Goal: Navigation & Orientation: Find specific page/section

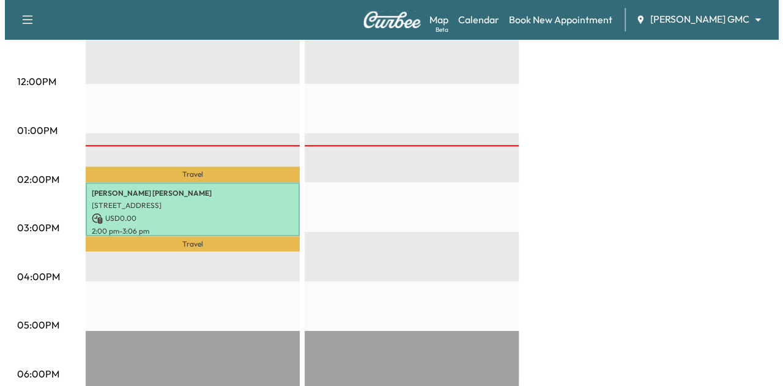
scroll to position [529, 0]
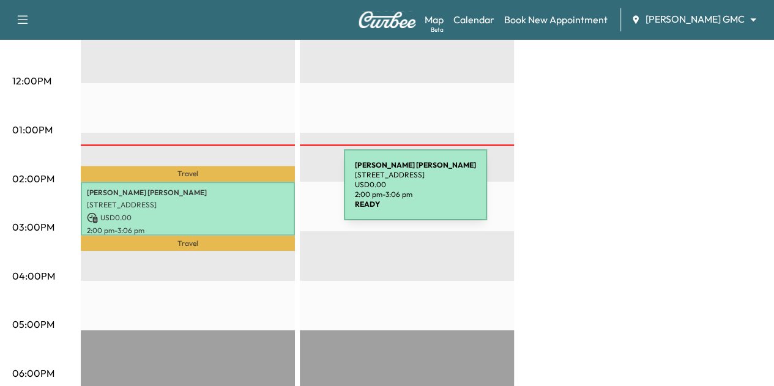
click at [252, 192] on div "[PERSON_NAME] [STREET_ADDRESS] USD 0.00 2:00 pm - 3:06 pm" at bounding box center [188, 209] width 214 height 54
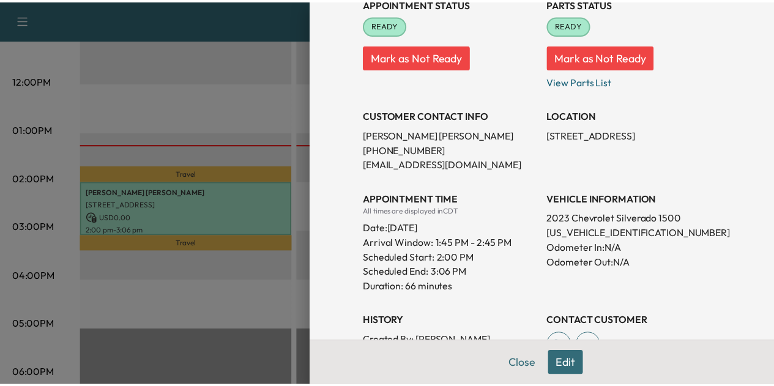
scroll to position [165, 0]
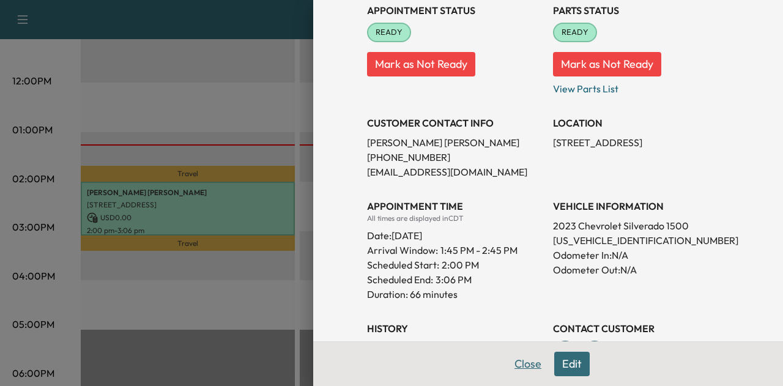
click at [523, 364] on button "Close" at bounding box center [528, 364] width 43 height 24
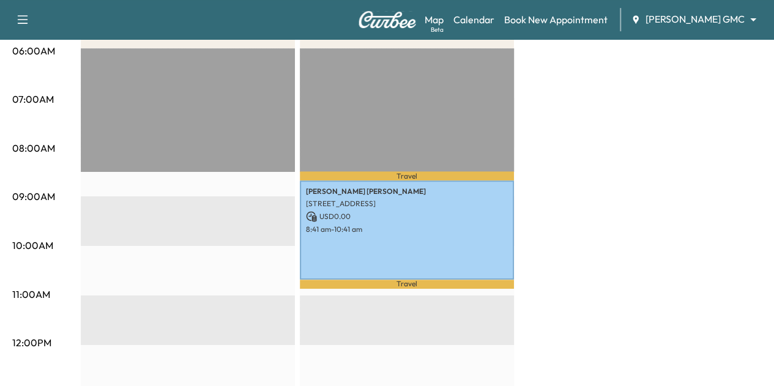
scroll to position [259, 0]
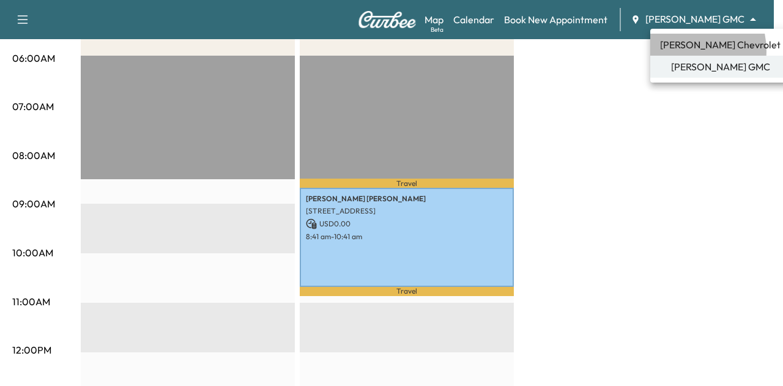
click at [682, 51] on span "[PERSON_NAME] Chevrolet" at bounding box center [720, 44] width 121 height 15
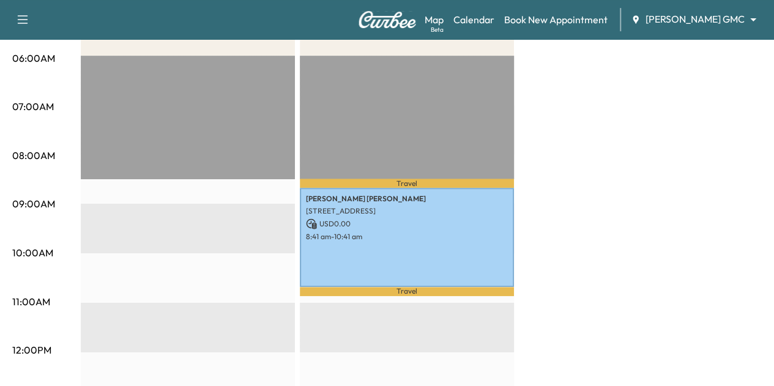
scroll to position [0, 0]
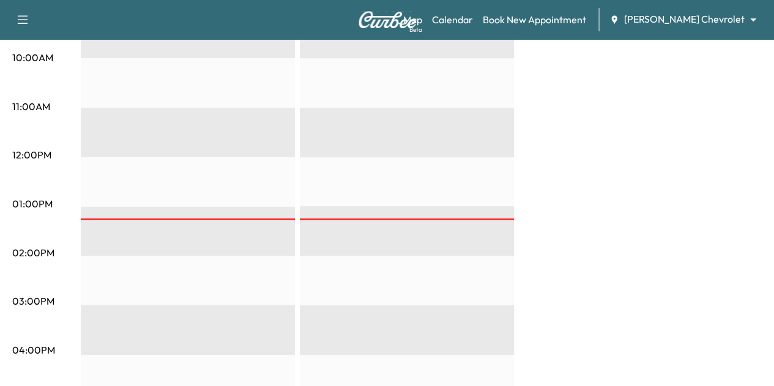
scroll to position [455, 0]
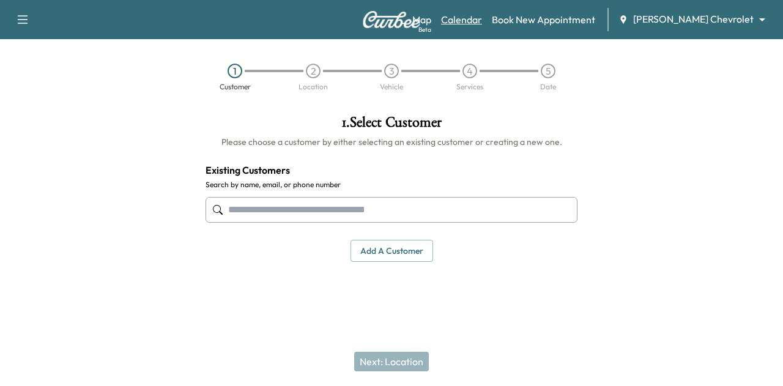
click at [482, 17] on link "Calendar" at bounding box center [461, 19] width 41 height 15
